Goal: Find specific page/section: Find specific page/section

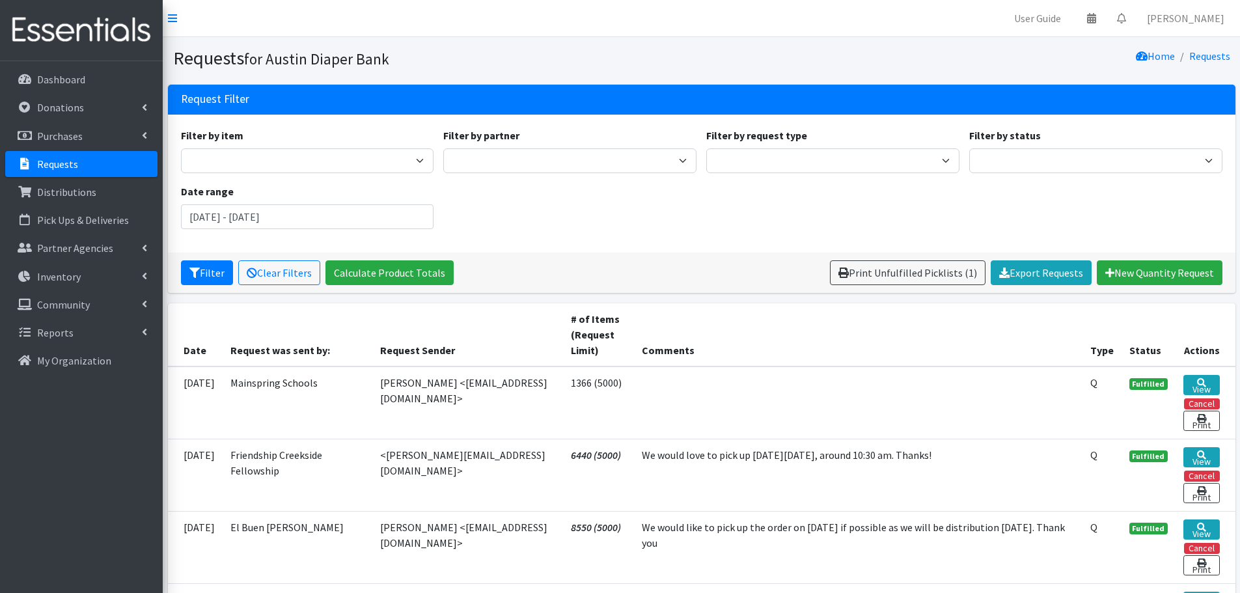
click at [1034, 187] on div "Filter by item Adult Briefs (Large) Adult Briefs (Small/Medium) Adult Briefs (X…" at bounding box center [701, 184] width 1051 height 112
click at [44, 163] on p "Requests" at bounding box center [57, 164] width 41 height 13
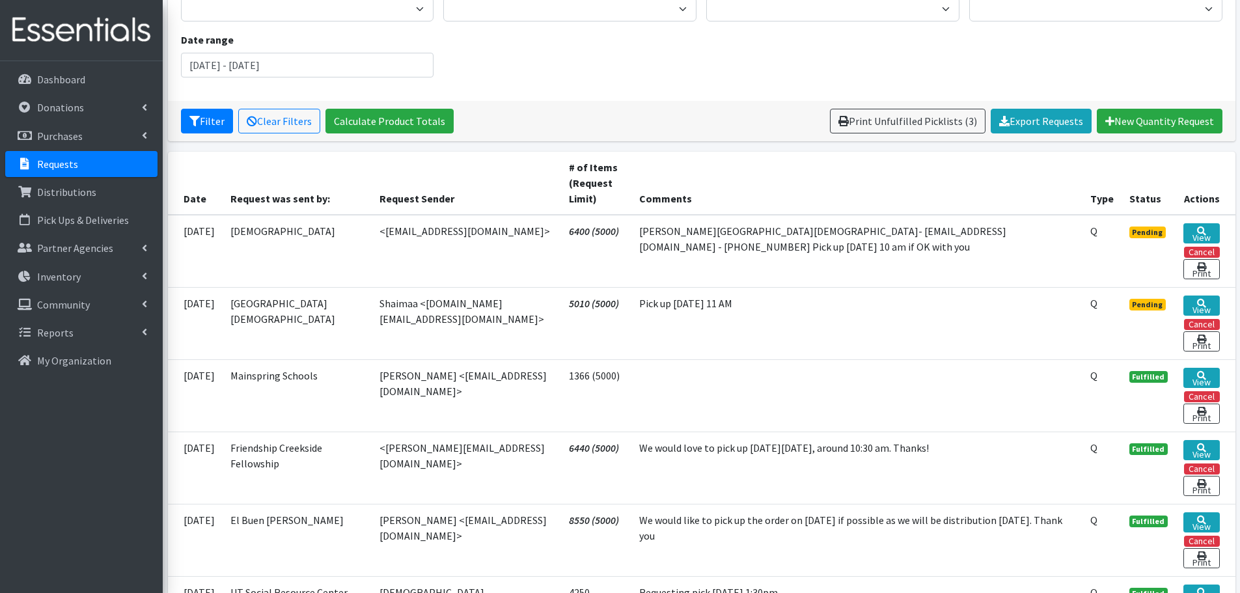
scroll to position [130, 0]
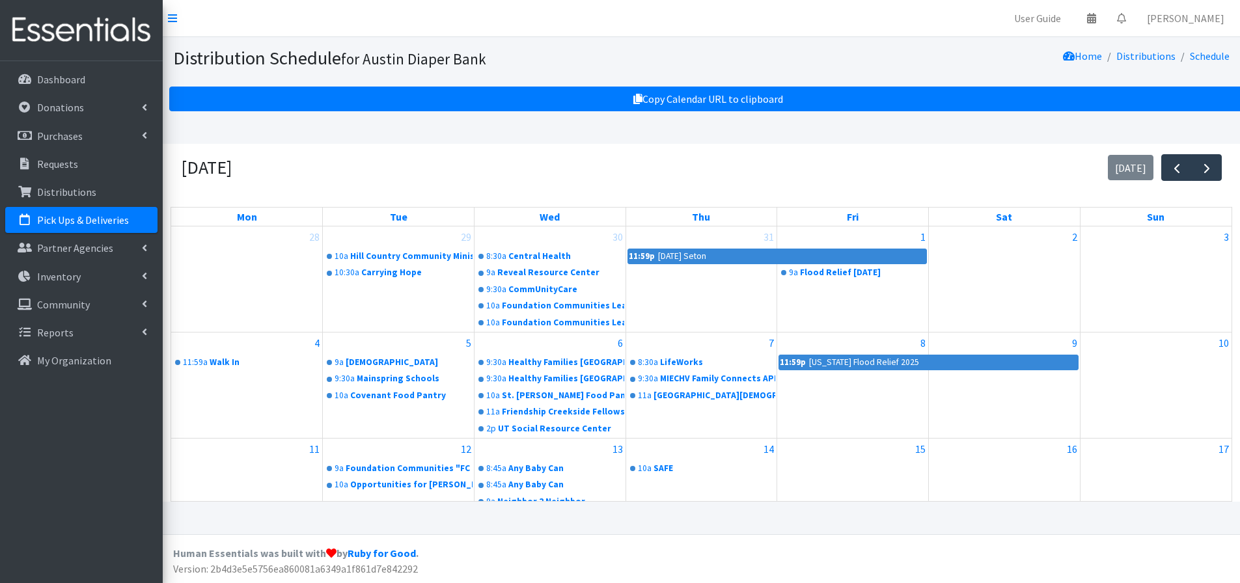
scroll to position [304, 0]
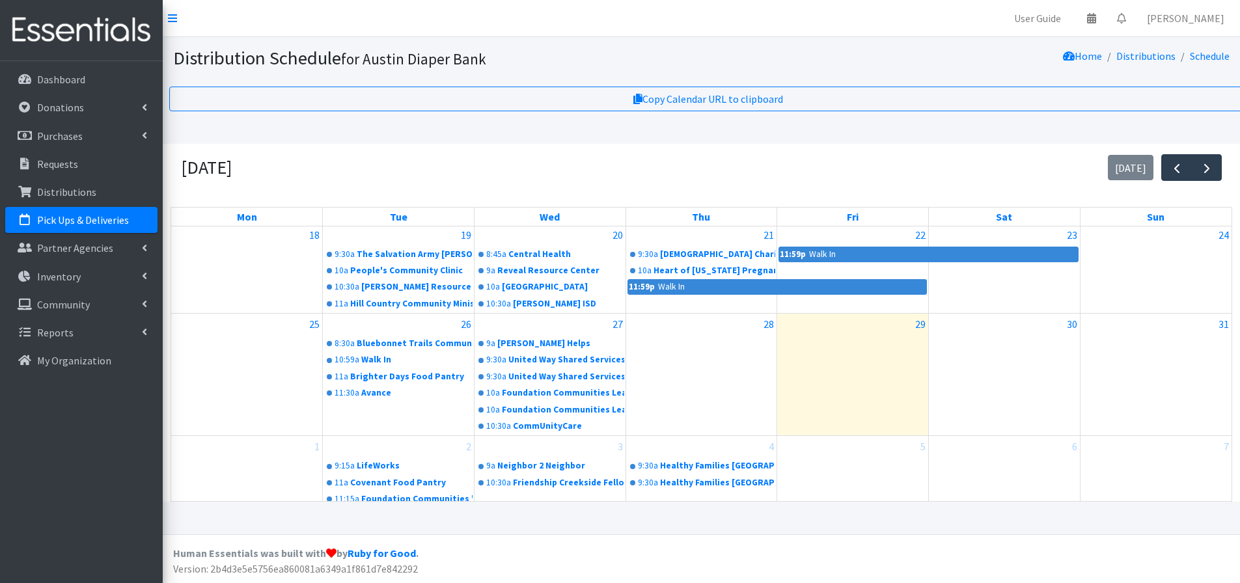
click at [61, 224] on p "Pick Ups & Deliveries" at bounding box center [83, 219] width 92 height 13
